Goal: Information Seeking & Learning: Compare options

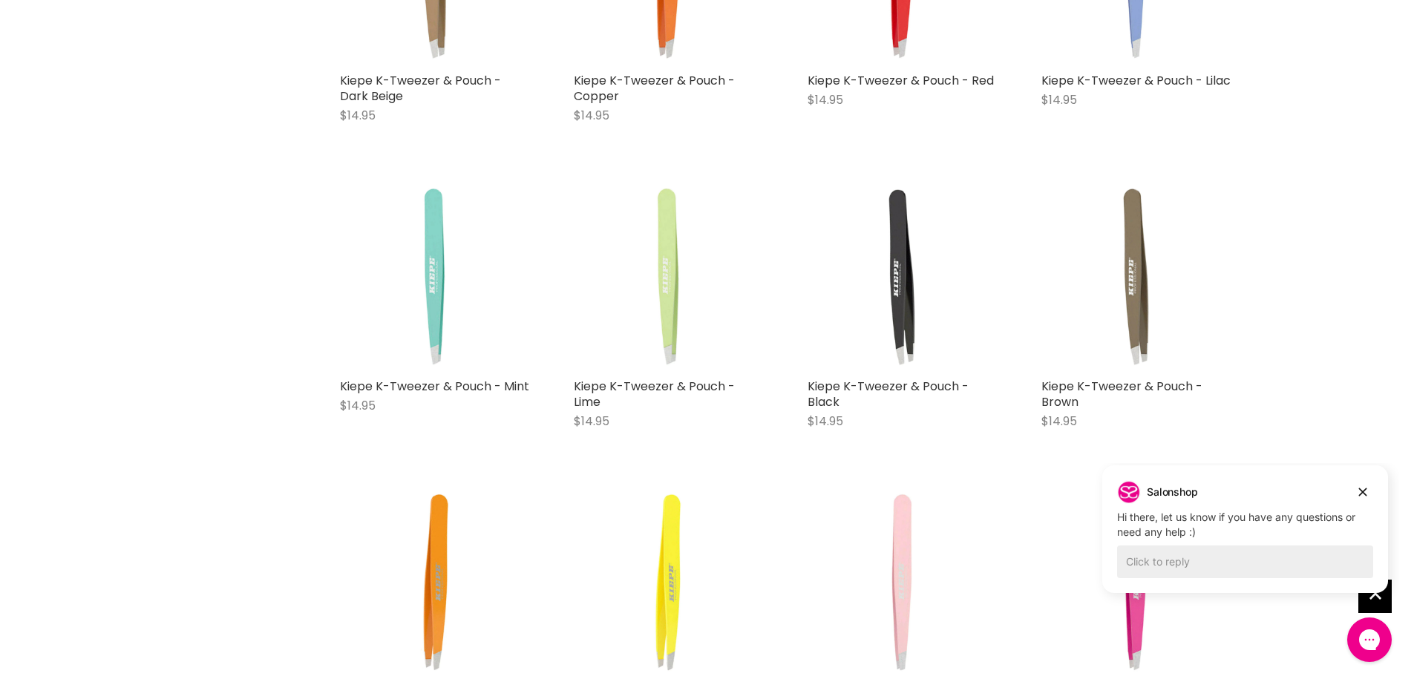
scroll to position [1113, 0]
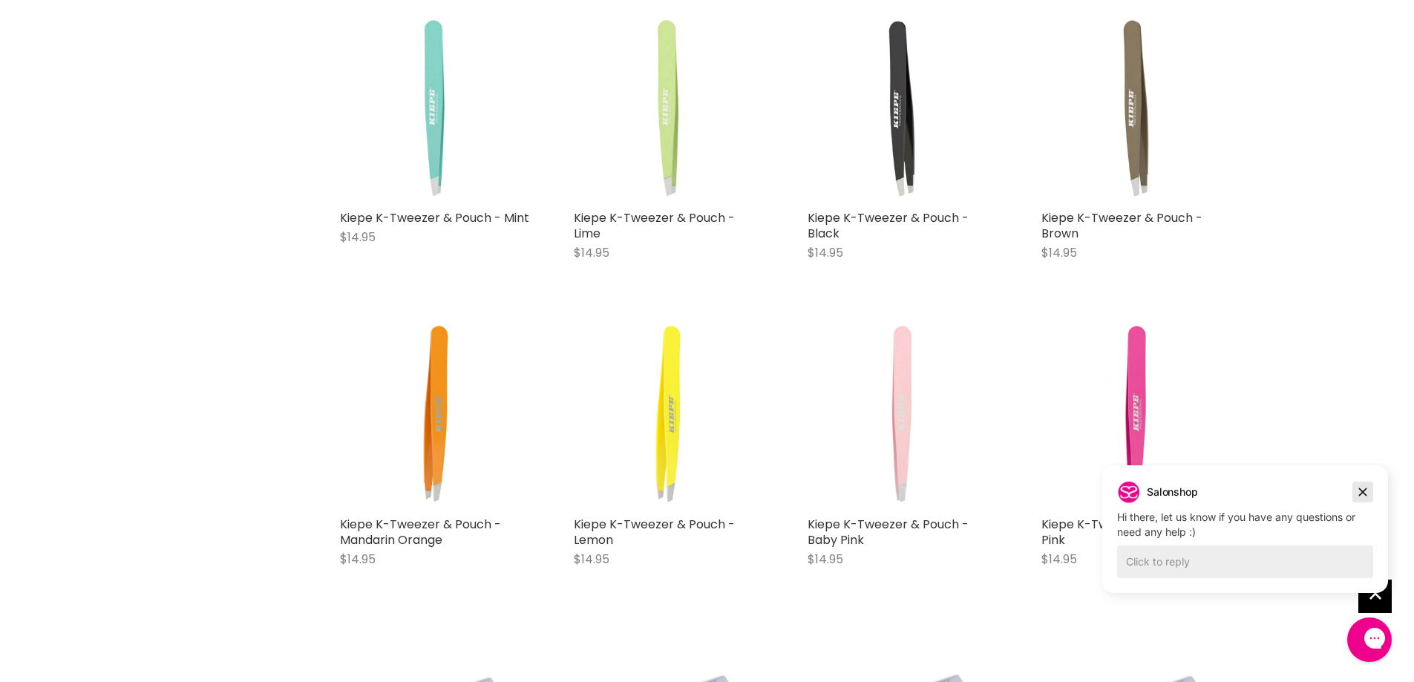
click at [1362, 487] on icon "Dismiss campaign" at bounding box center [1363, 492] width 15 height 18
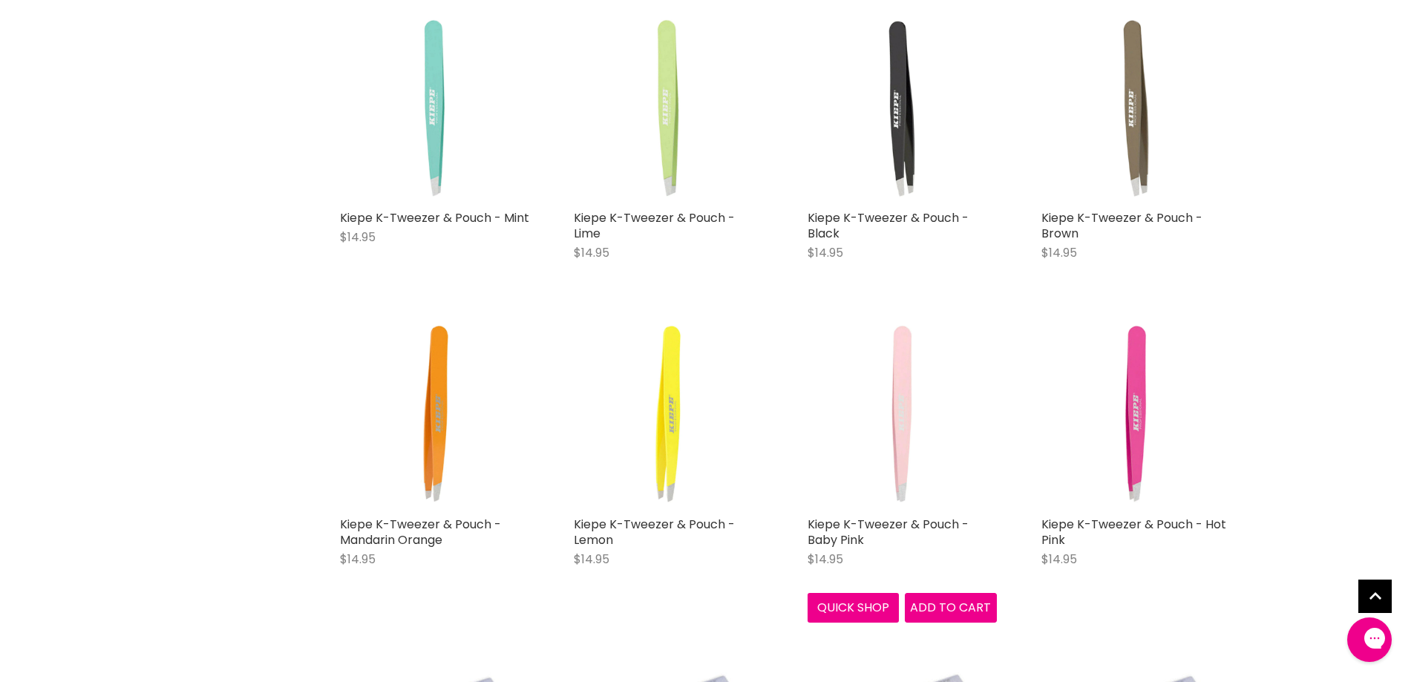
click at [872, 413] on img "Main content" at bounding box center [902, 414] width 189 height 189
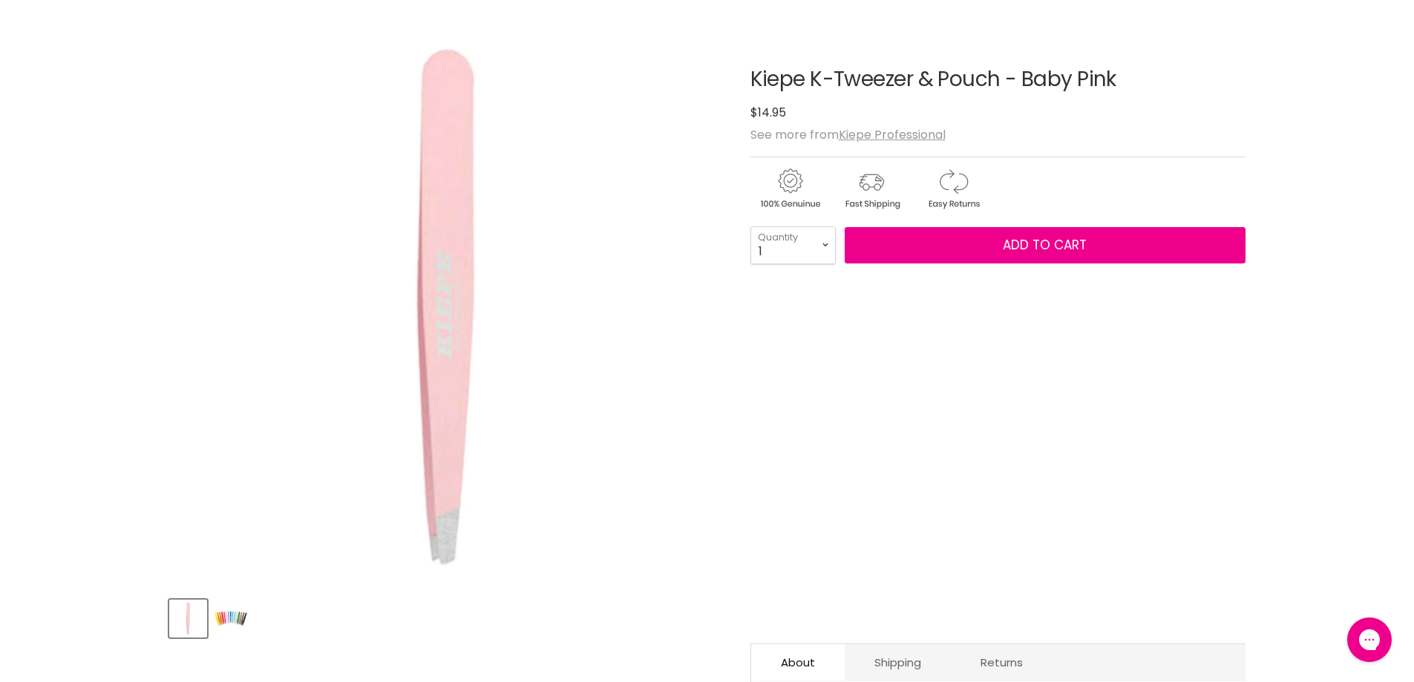
click at [395, 354] on img "Kiepe K-Tweezer & Pouch - Baby Pink image. Click or Scroll to Zoom." at bounding box center [446, 307] width 555 height 555
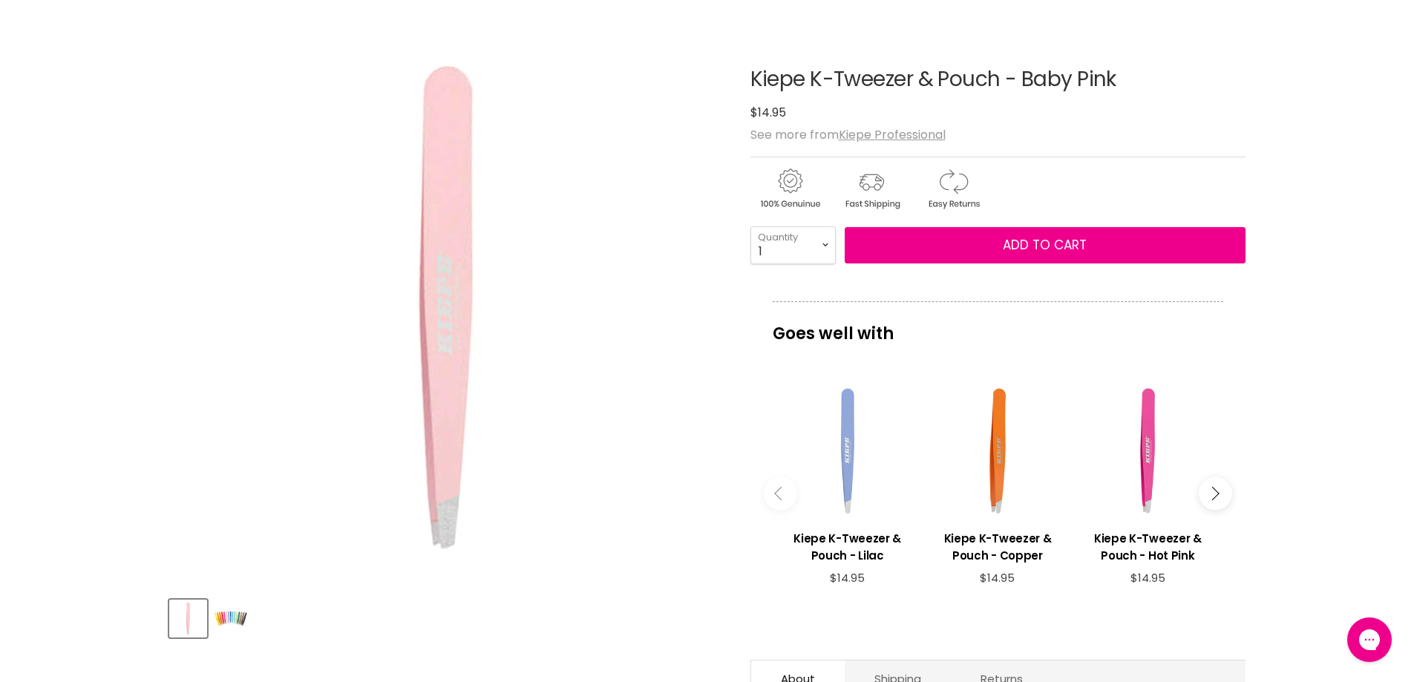
click at [226, 615] on img "Product thumbnails" at bounding box center [230, 618] width 35 height 35
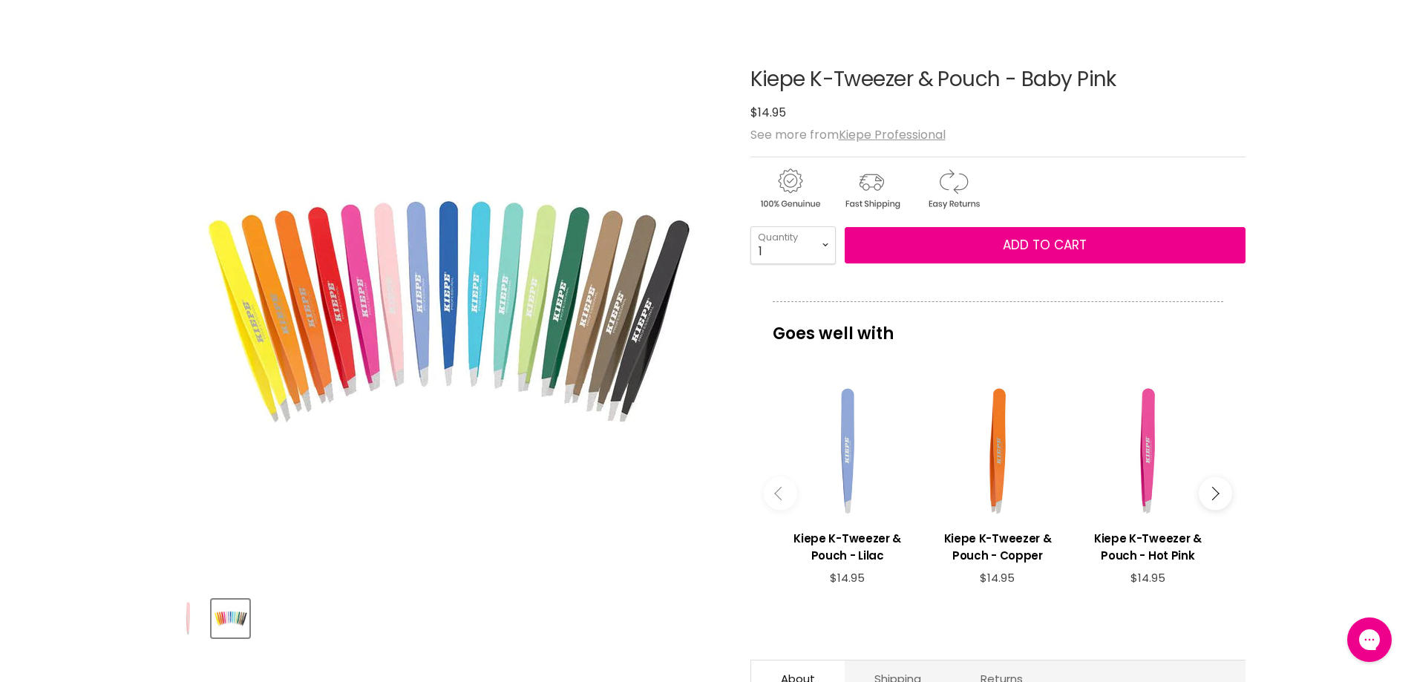
click at [191, 610] on img "Product thumbnails" at bounding box center [188, 618] width 35 height 35
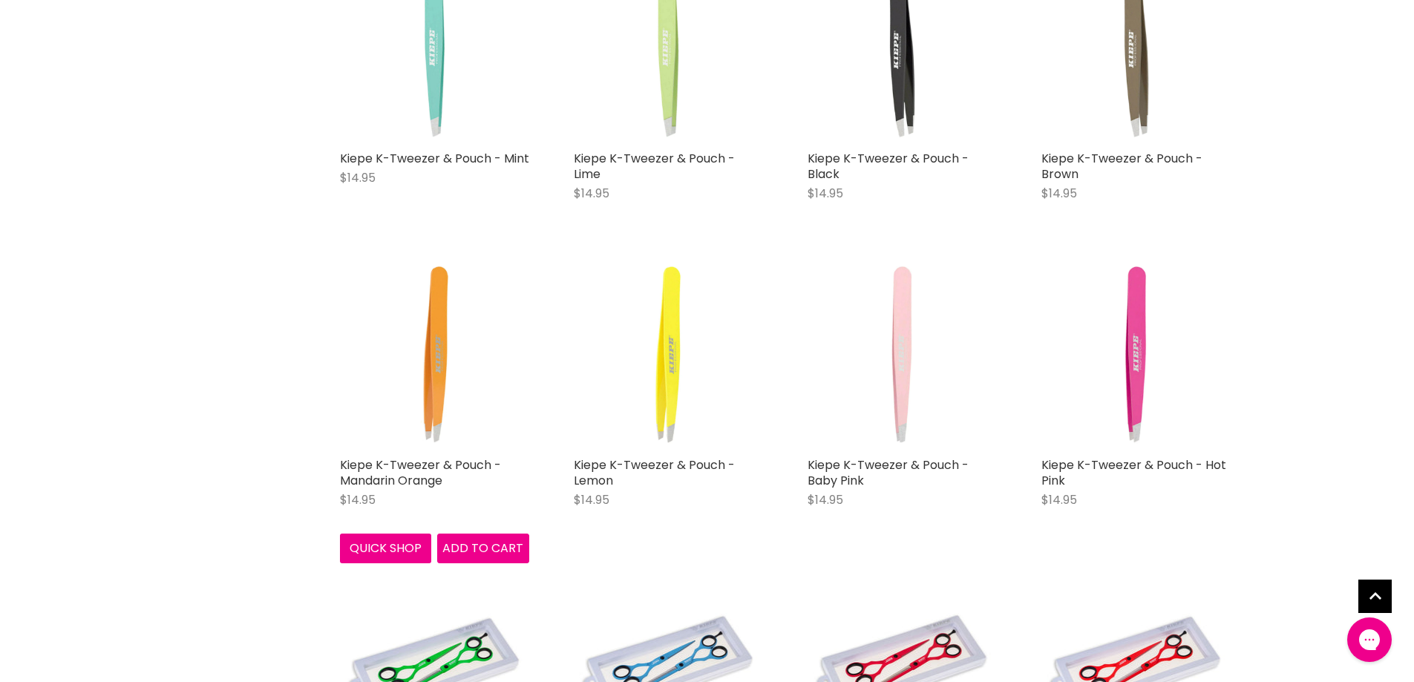
scroll to position [1195, 0]
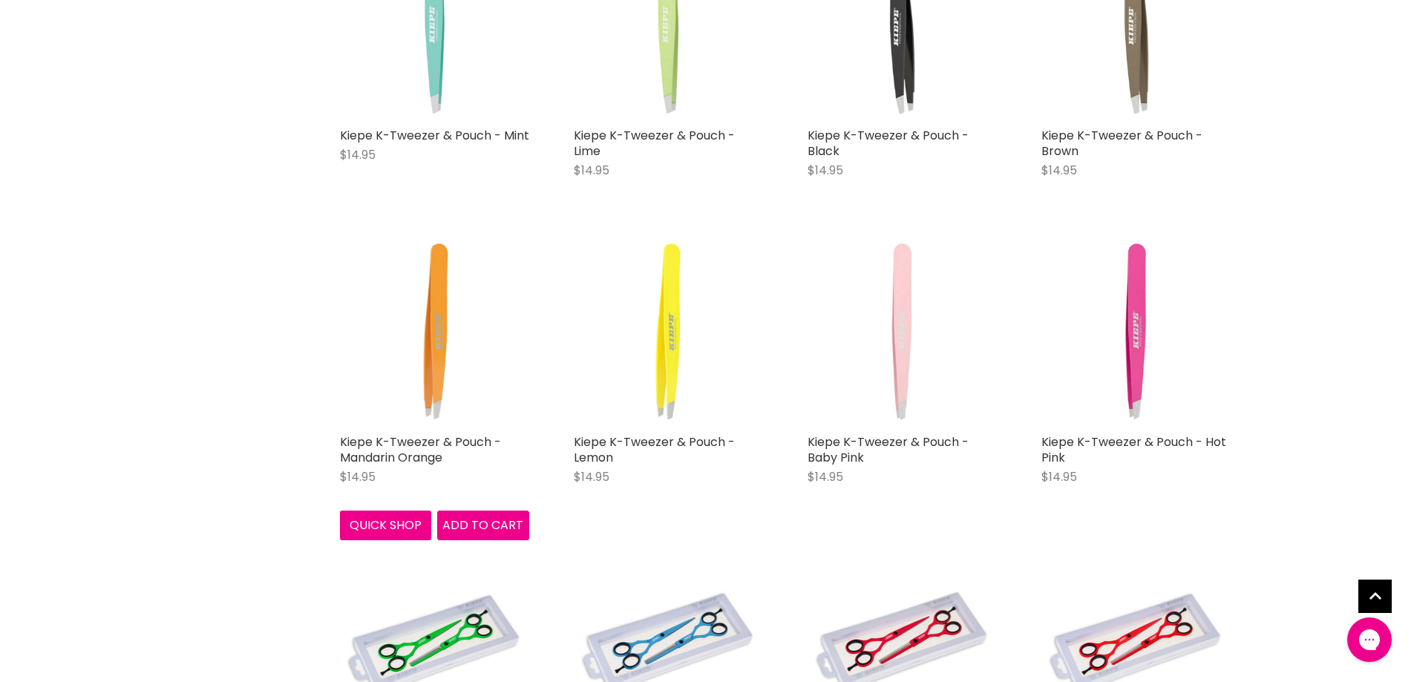
click at [432, 371] on img "Main content" at bounding box center [434, 332] width 189 height 189
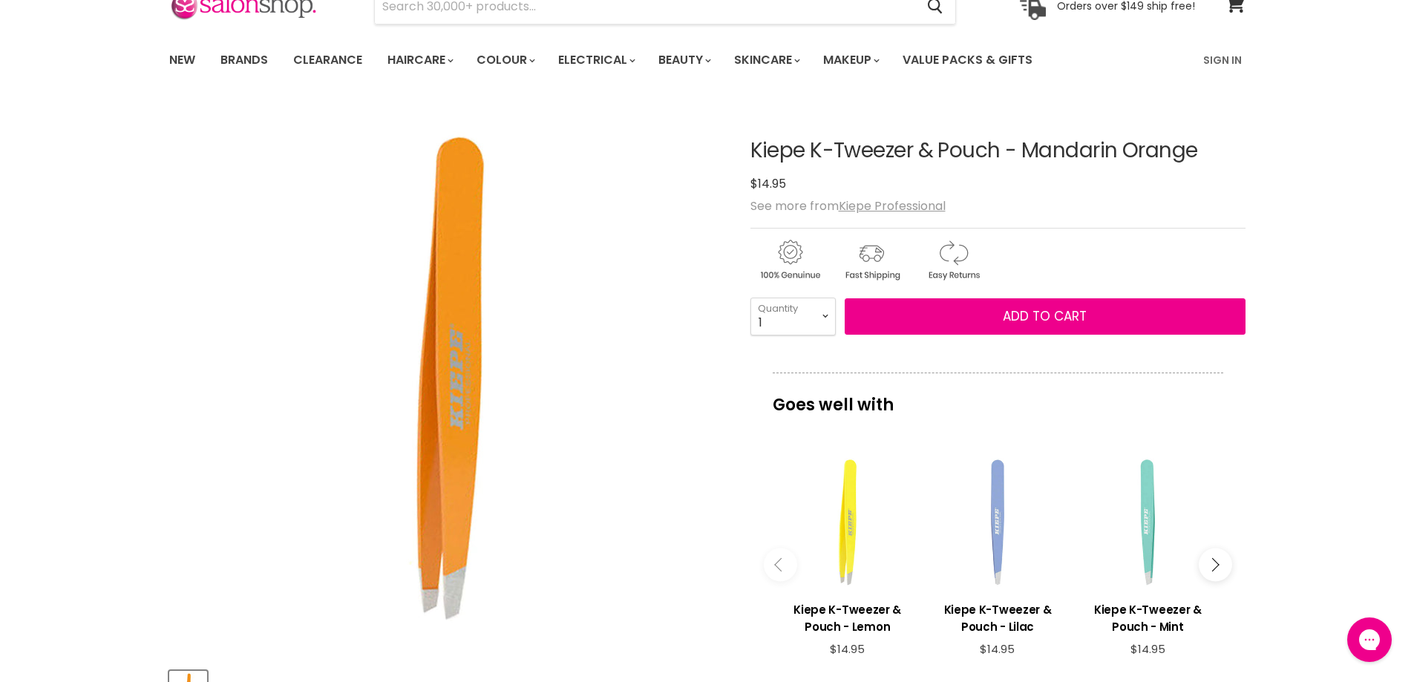
scroll to position [149, 0]
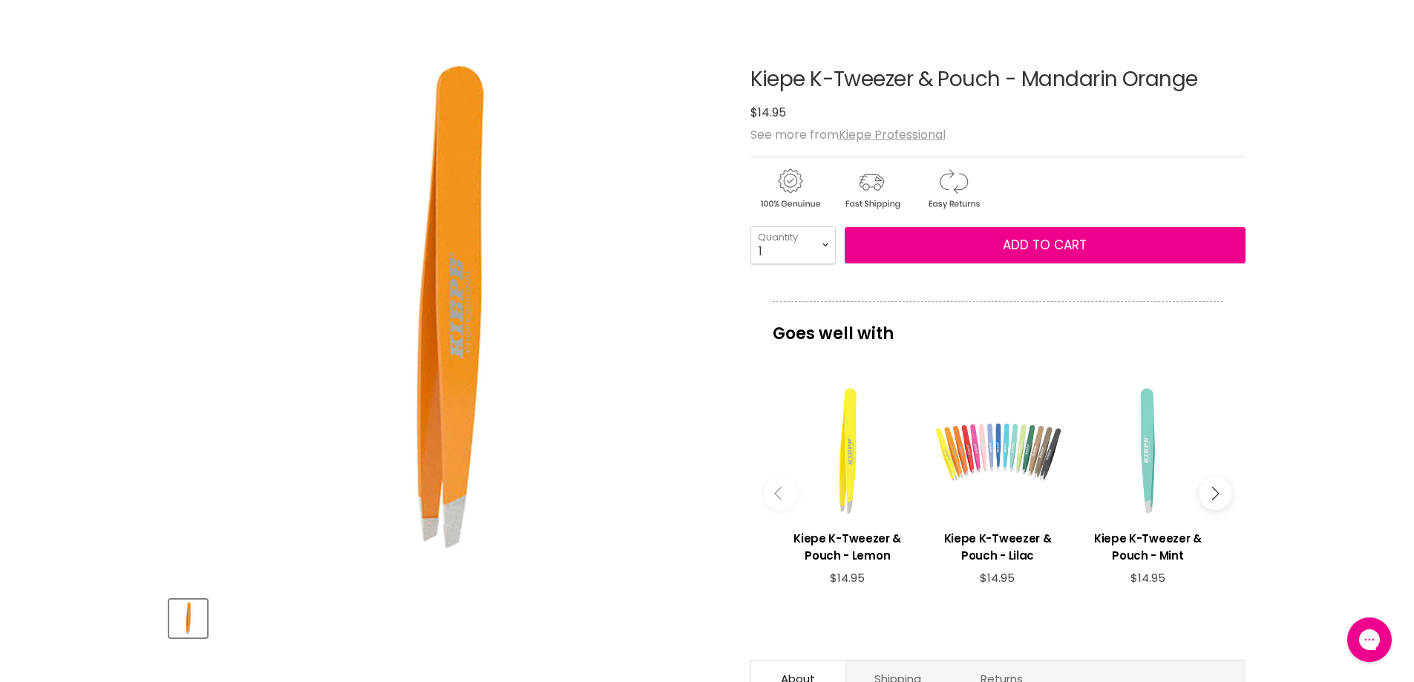
click at [1013, 454] on div "Main content" at bounding box center [997, 451] width 135 height 135
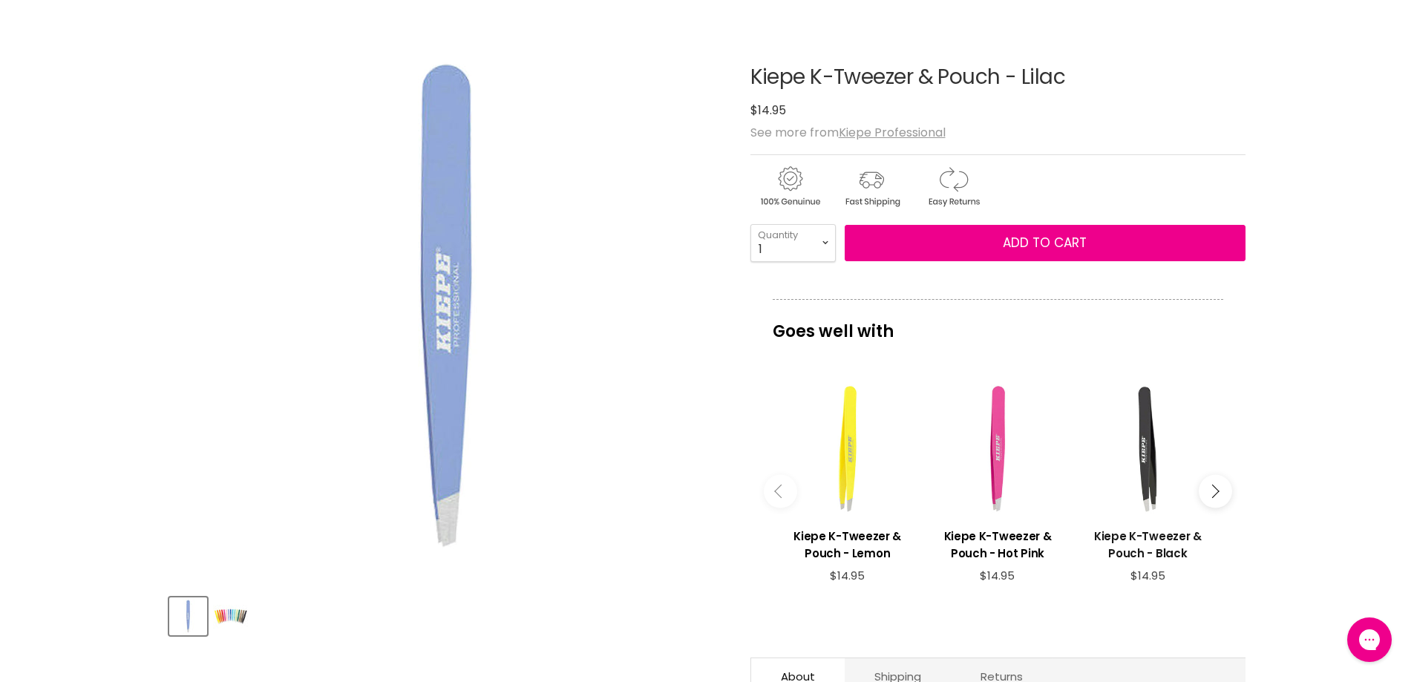
scroll to position [371, 0]
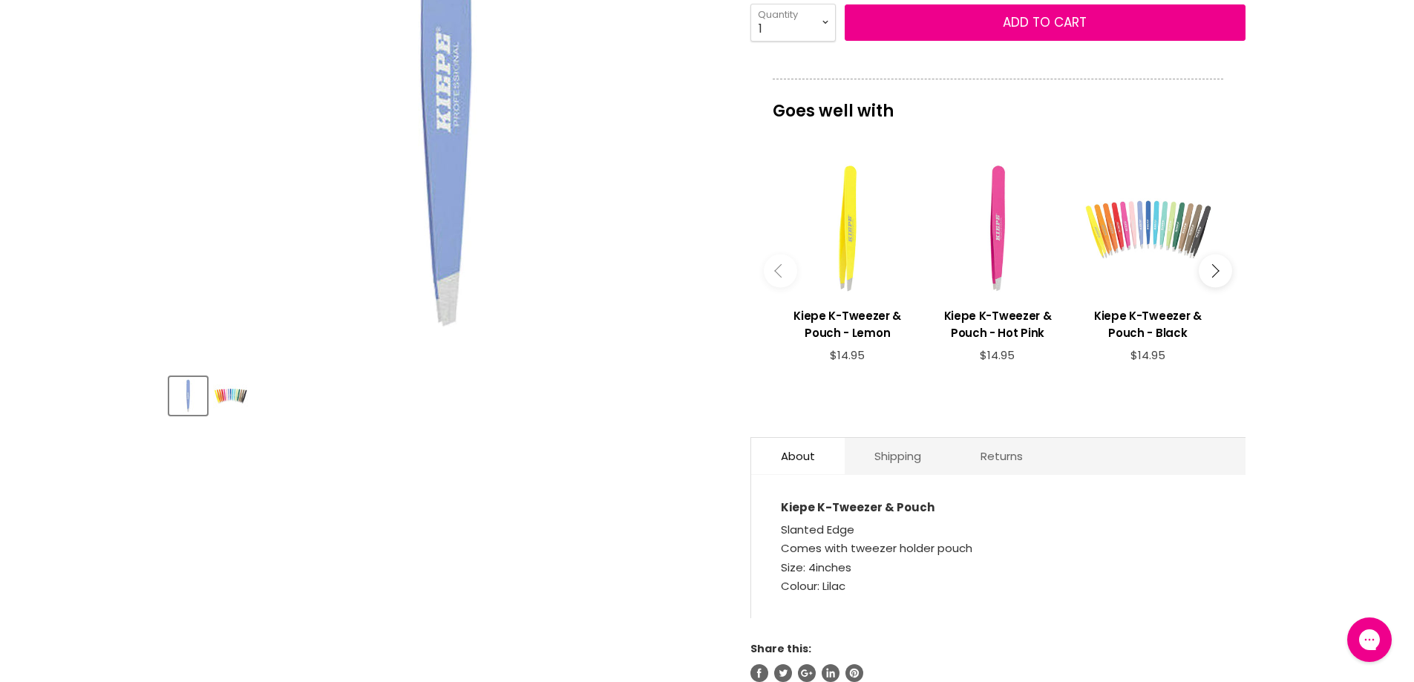
click at [1145, 241] on div "Main content" at bounding box center [1147, 228] width 135 height 135
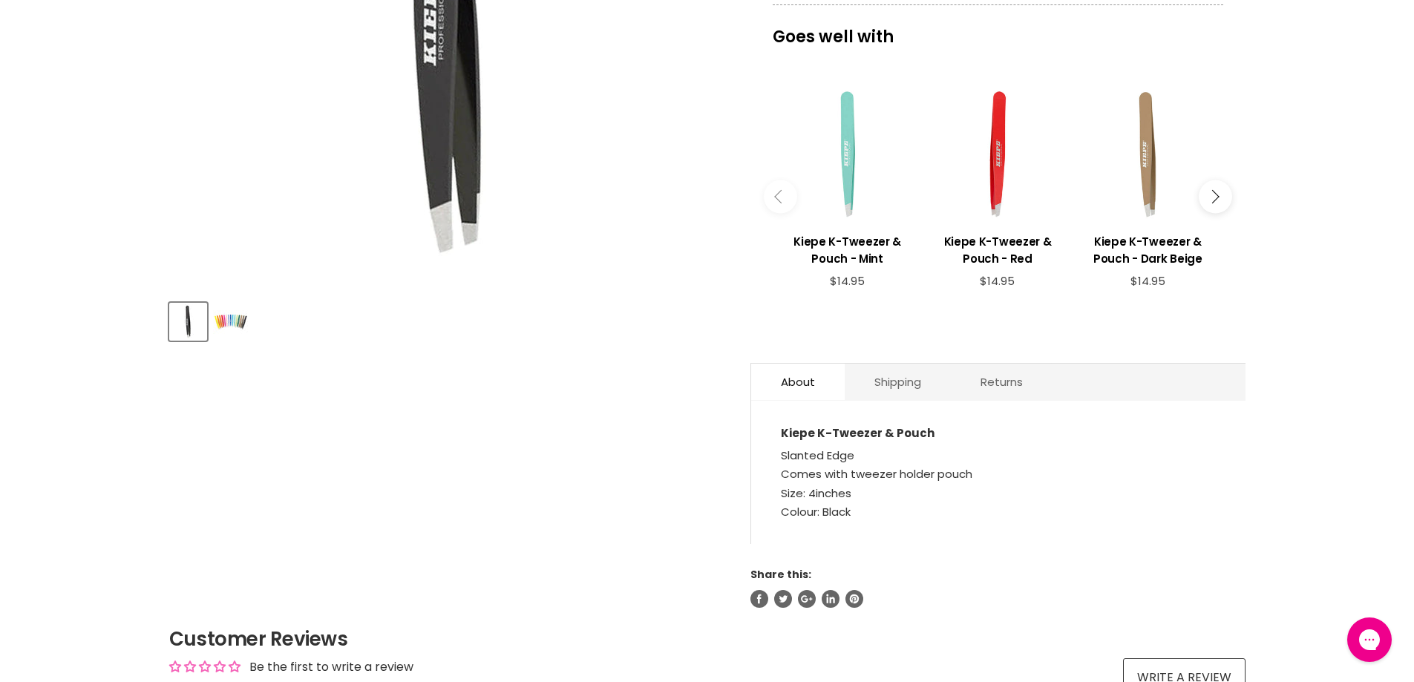
scroll to position [371, 0]
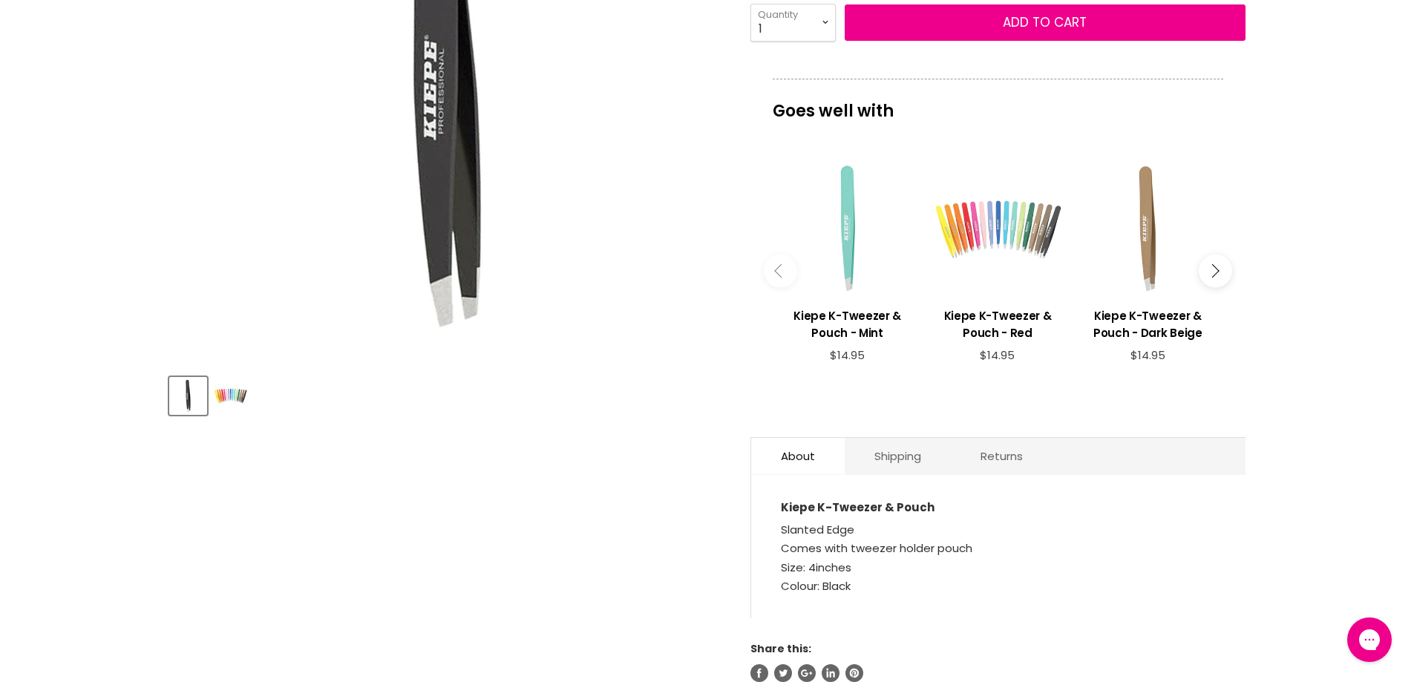
drag, startPoint x: 996, startPoint y: 264, endPoint x: 986, endPoint y: 268, distance: 10.3
click at [990, 267] on div "Main content" at bounding box center [997, 228] width 135 height 135
click at [950, 258] on div "Main content" at bounding box center [997, 228] width 135 height 135
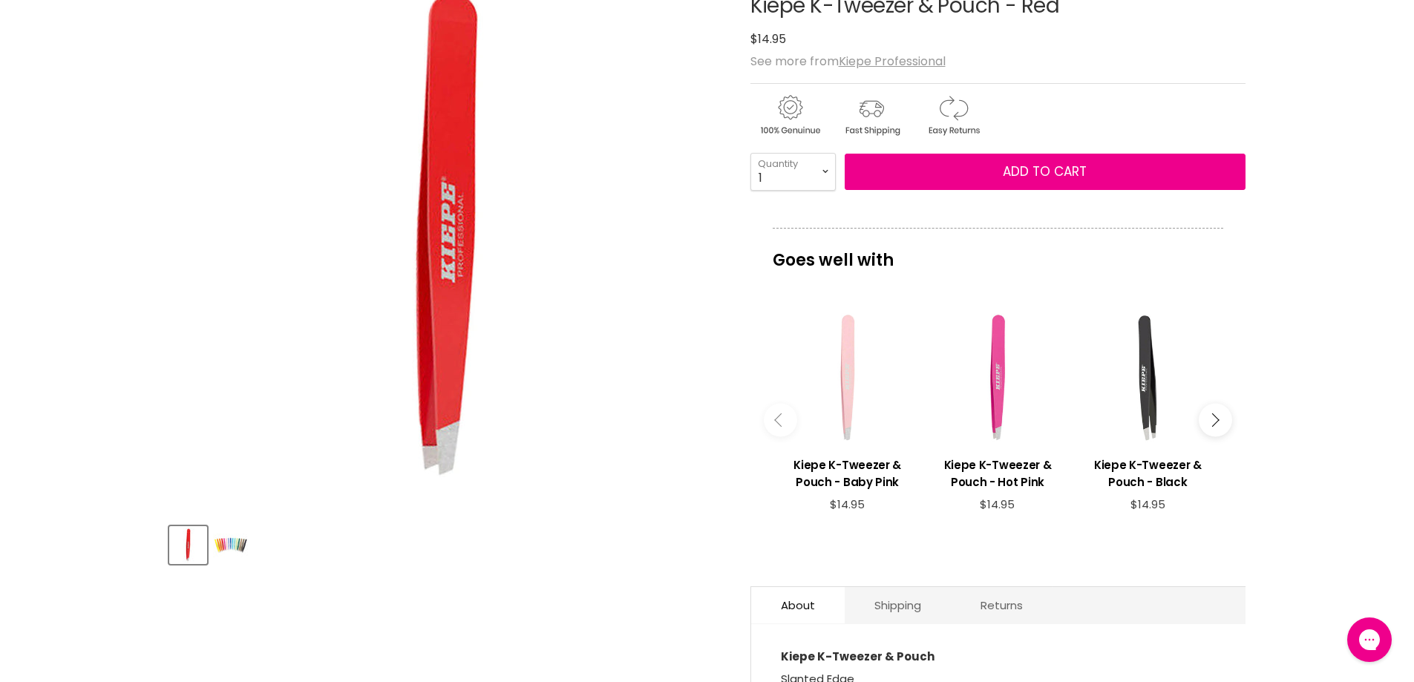
scroll to position [223, 0]
click at [789, 428] on button "Main content" at bounding box center [780, 418] width 33 height 33
click at [789, 417] on button "Main content" at bounding box center [780, 418] width 33 height 33
click at [769, 421] on button "Main content" at bounding box center [780, 418] width 33 height 33
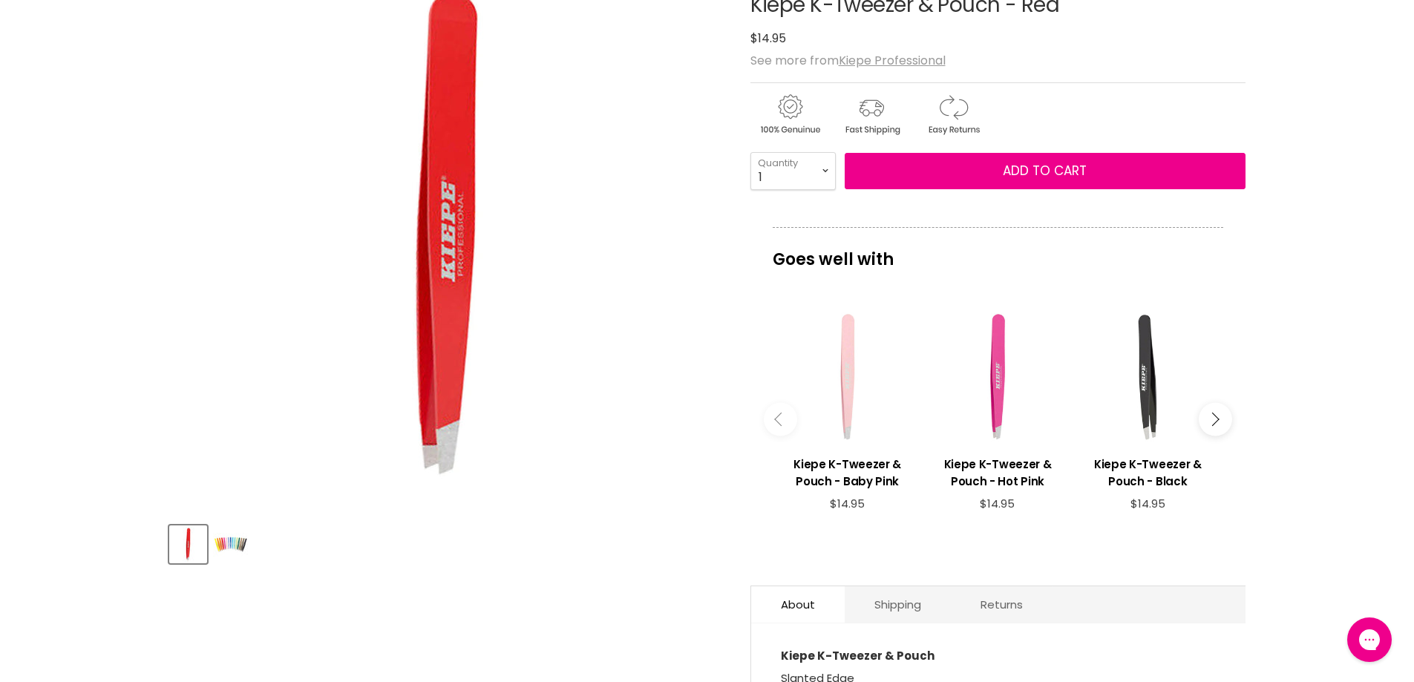
click at [783, 419] on icon "Main content" at bounding box center [780, 419] width 13 height 13
drag, startPoint x: 783, startPoint y: 419, endPoint x: 142, endPoint y: 240, distance: 666.0
click at [737, 421] on article "Click or scroll to zoom Tap or pinch to zoom Click or scroll to zoom" at bounding box center [707, 394] width 1077 height 874
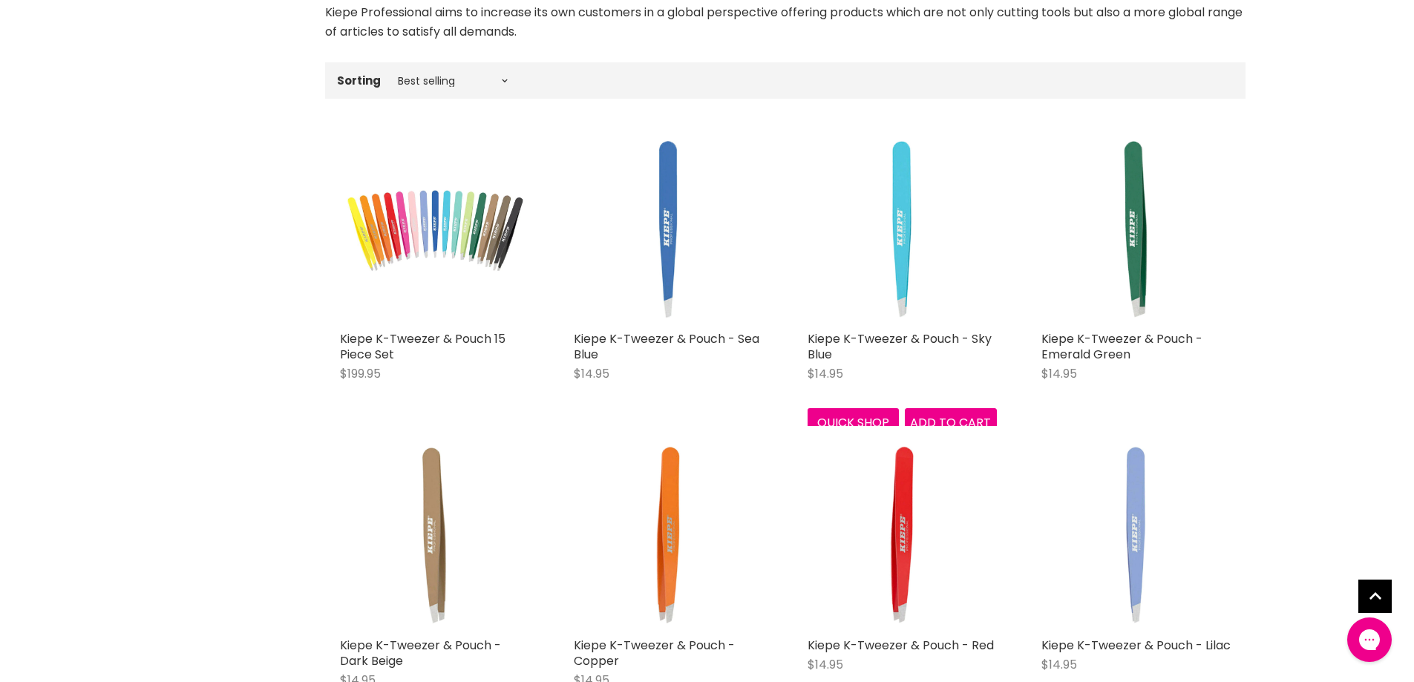
scroll to position [379, 0]
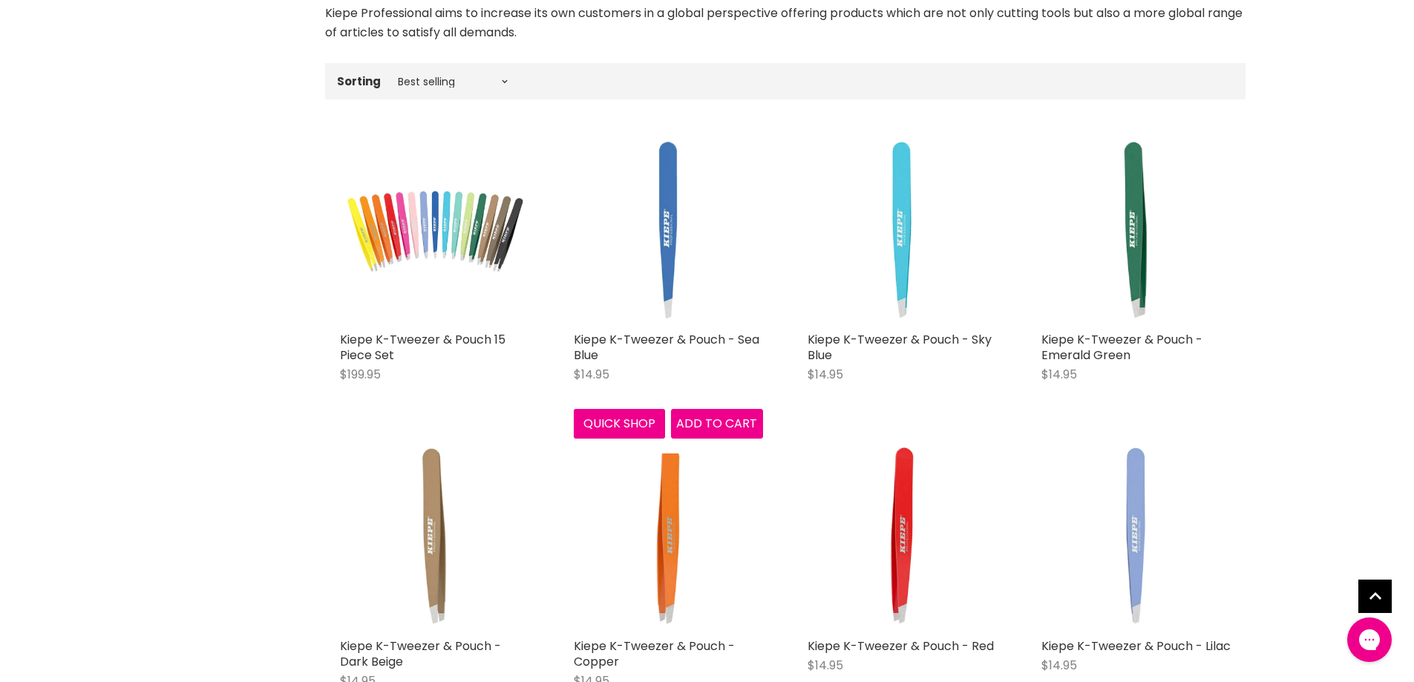
click at [653, 278] on img "Main content" at bounding box center [668, 229] width 189 height 189
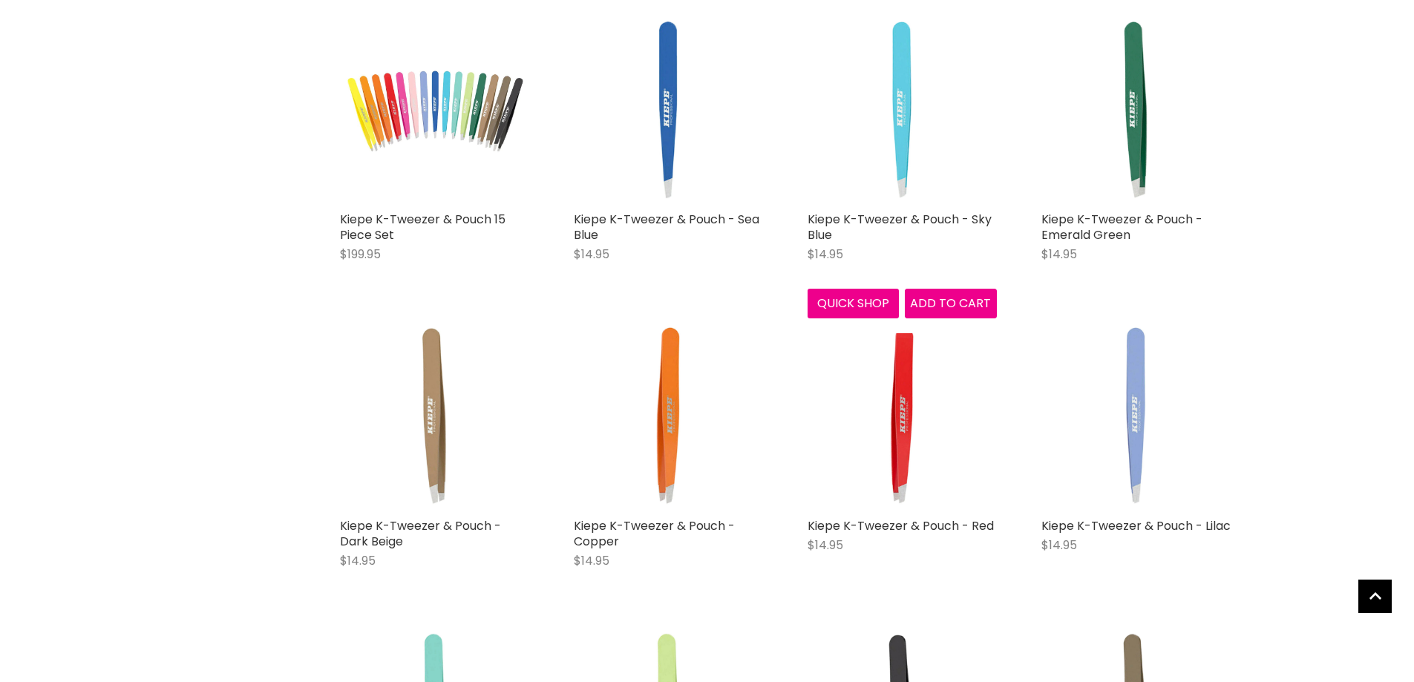
scroll to position [499, 0]
click at [944, 140] on img "Main content" at bounding box center [902, 109] width 189 height 189
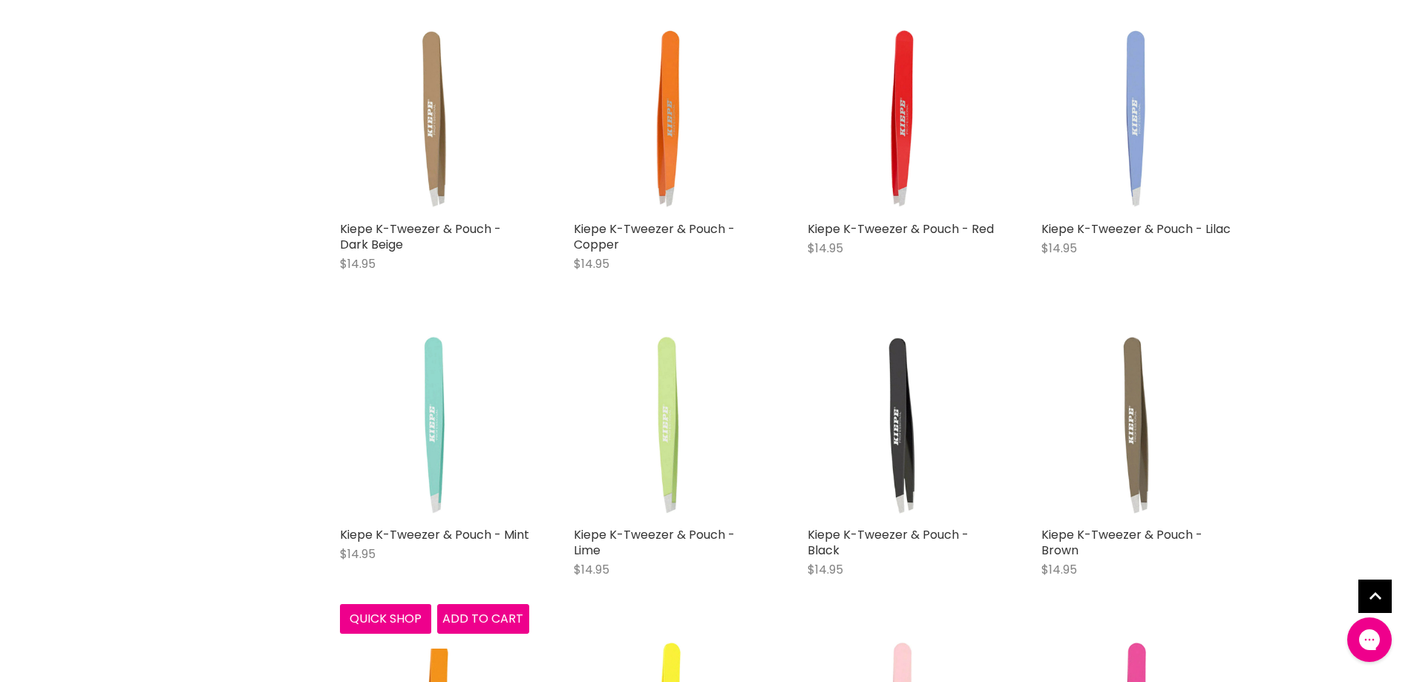
click at [425, 391] on img "Main content" at bounding box center [434, 424] width 189 height 189
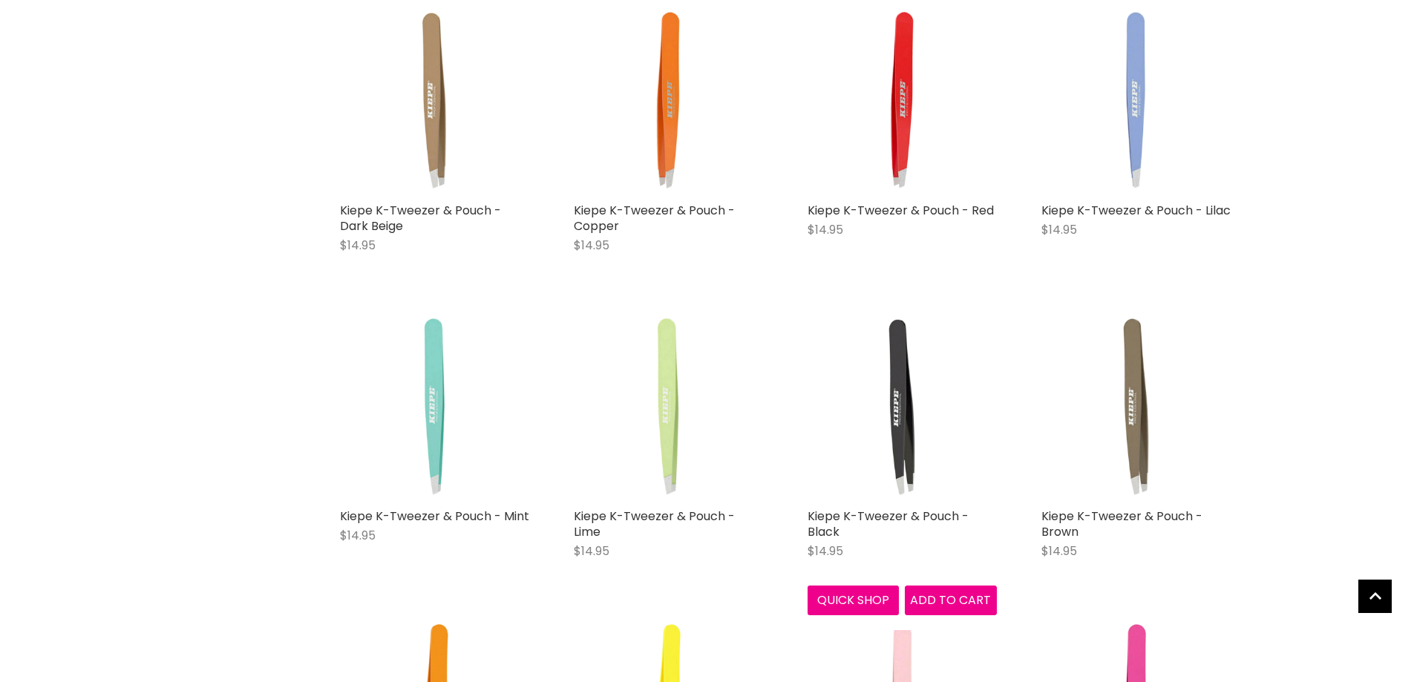
scroll to position [815, 0]
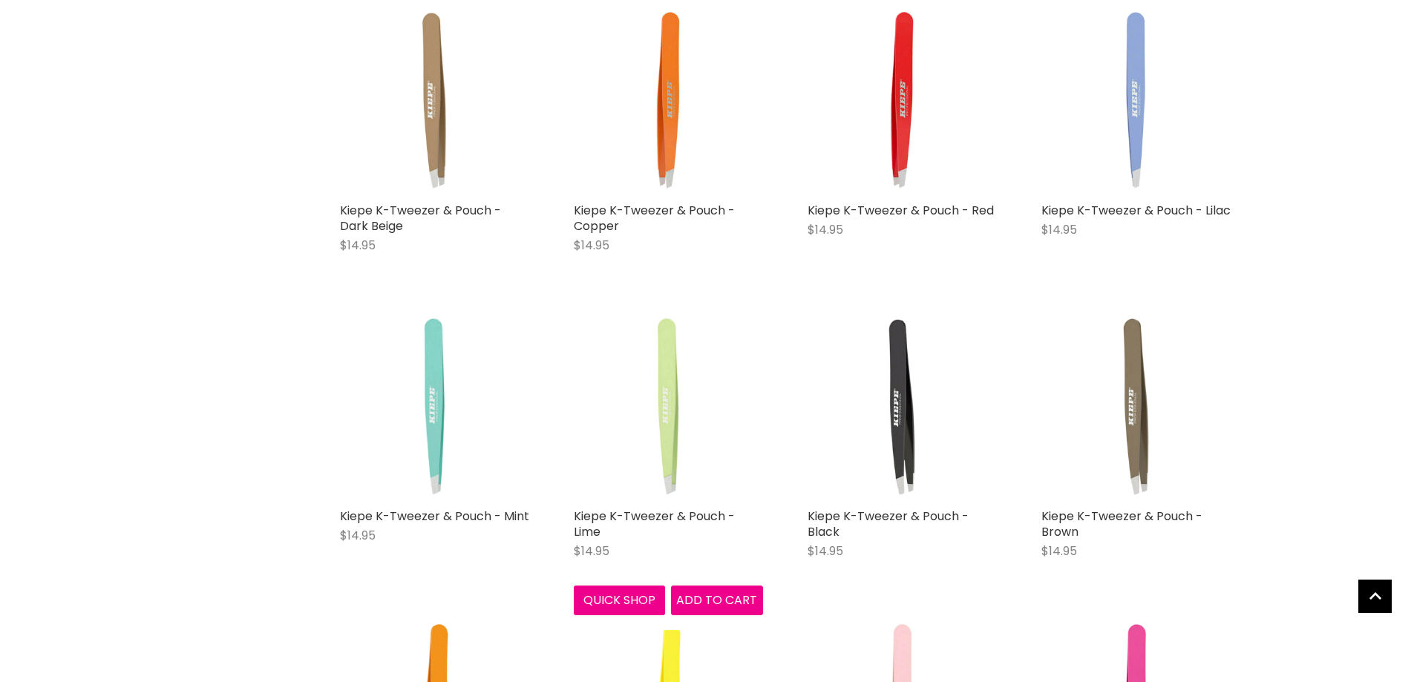
click at [665, 462] on img "Main content" at bounding box center [668, 406] width 189 height 189
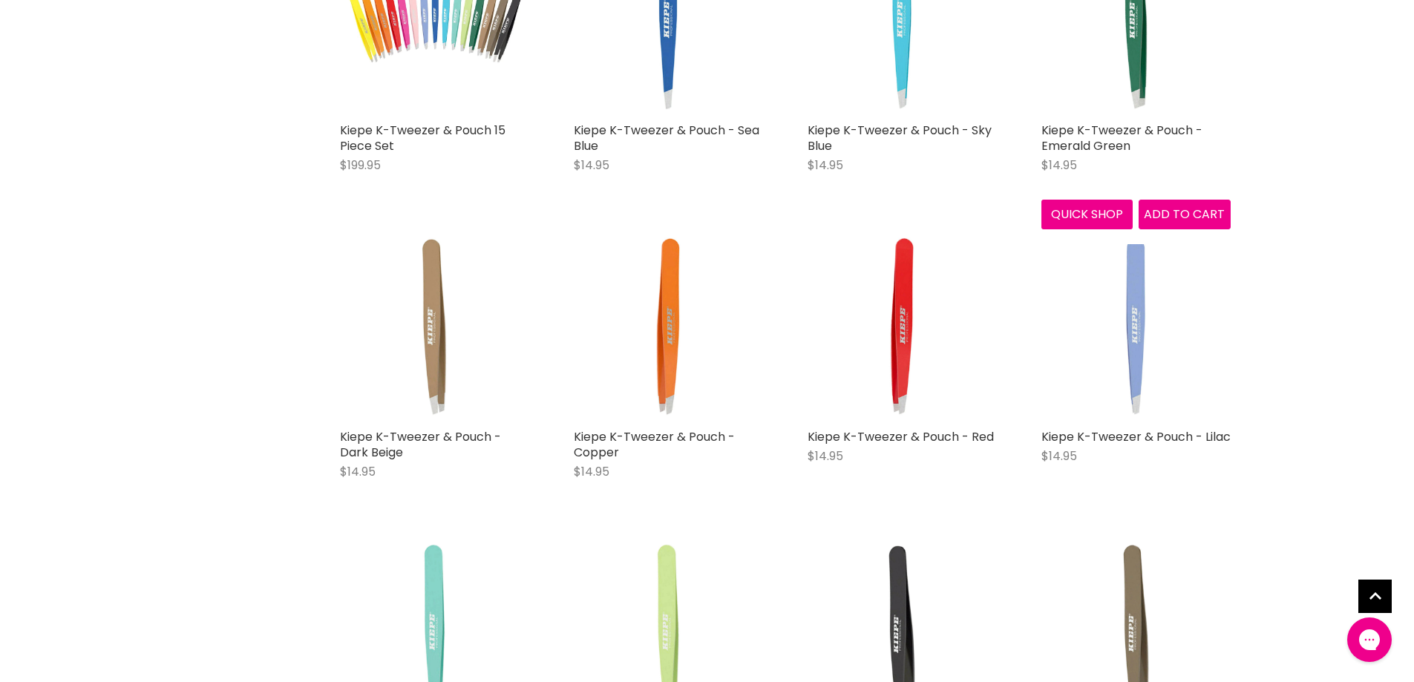
scroll to position [740, 0]
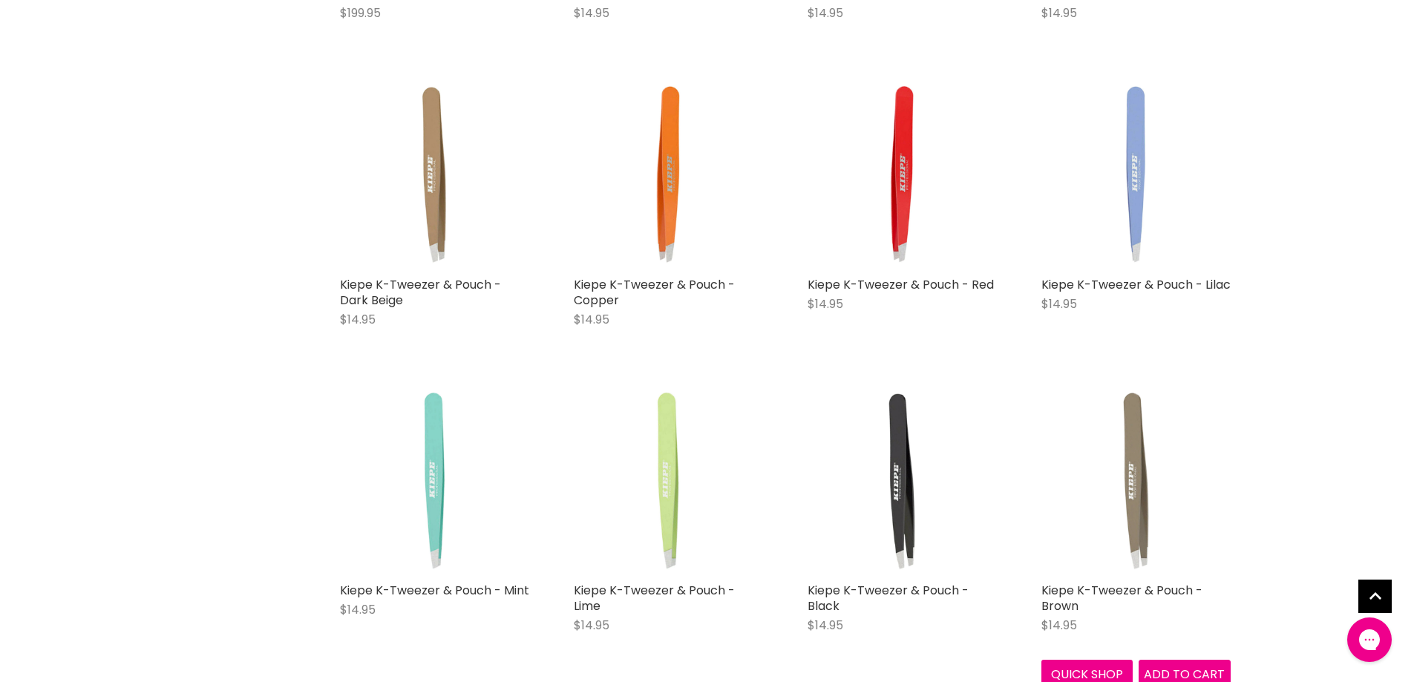
click at [1117, 475] on img "Main content" at bounding box center [1136, 480] width 189 height 189
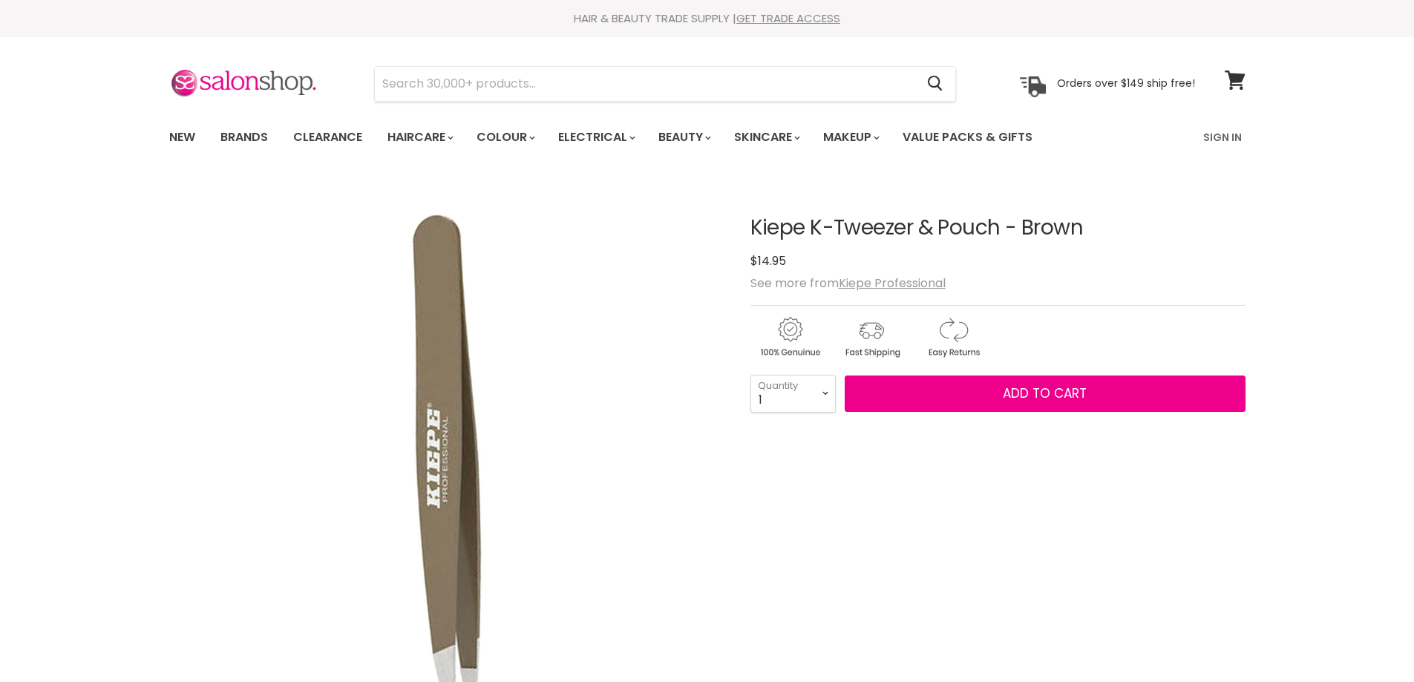
drag, startPoint x: 0, startPoint y: 0, endPoint x: 479, endPoint y: 347, distance: 591.3
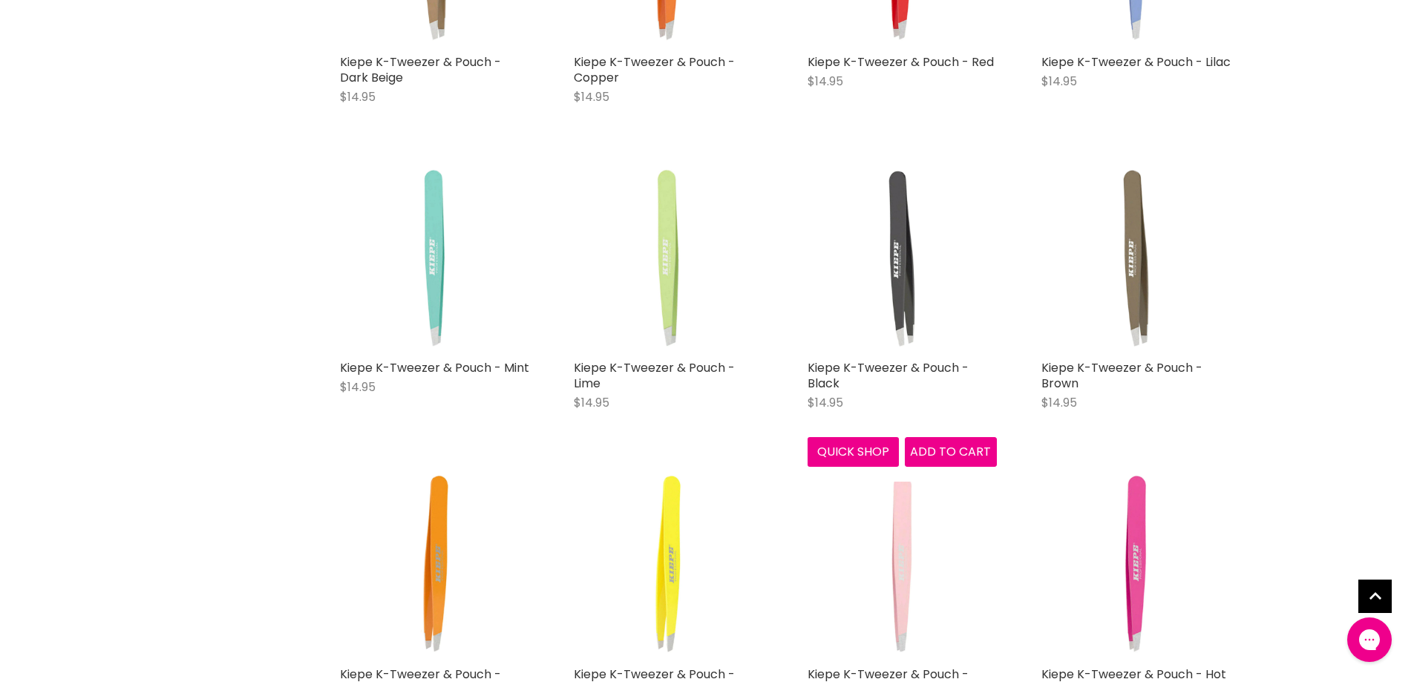
click at [879, 255] on img "Main content" at bounding box center [902, 257] width 189 height 189
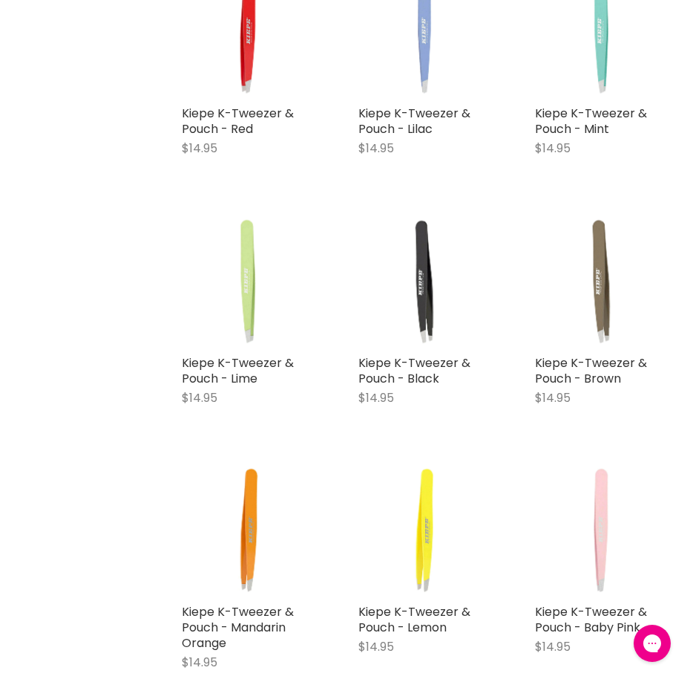
scroll to position [817, 0]
